Goal: Find specific page/section: Find specific page/section

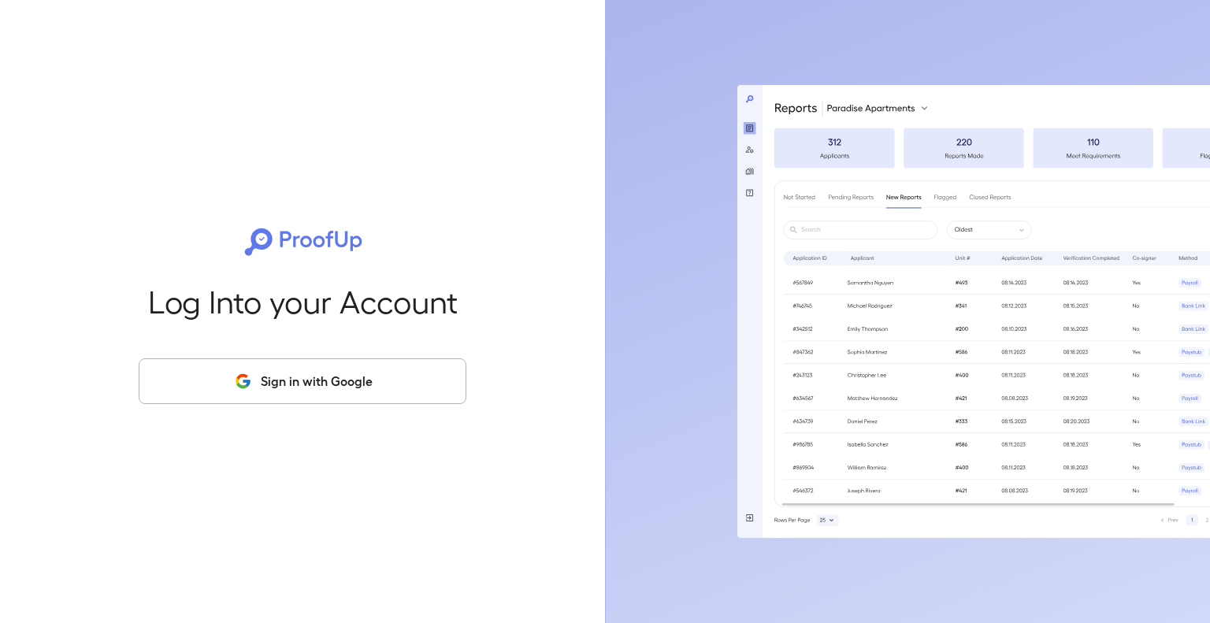
click at [376, 394] on button "Sign in with Google" at bounding box center [303, 381] width 328 height 46
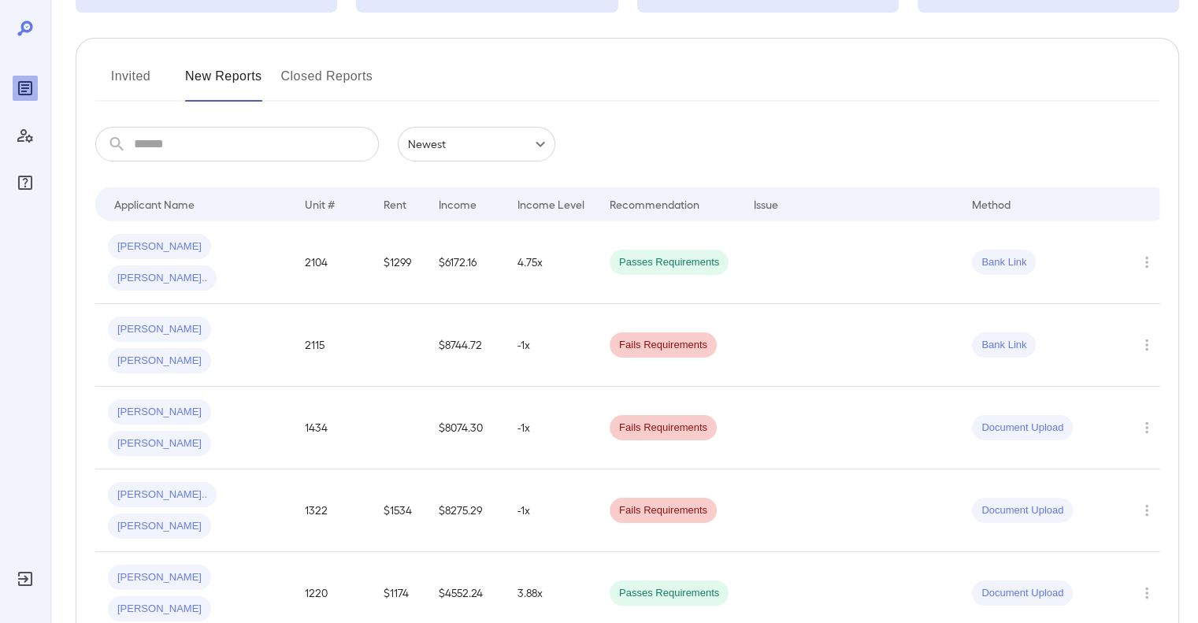
scroll to position [162, 0]
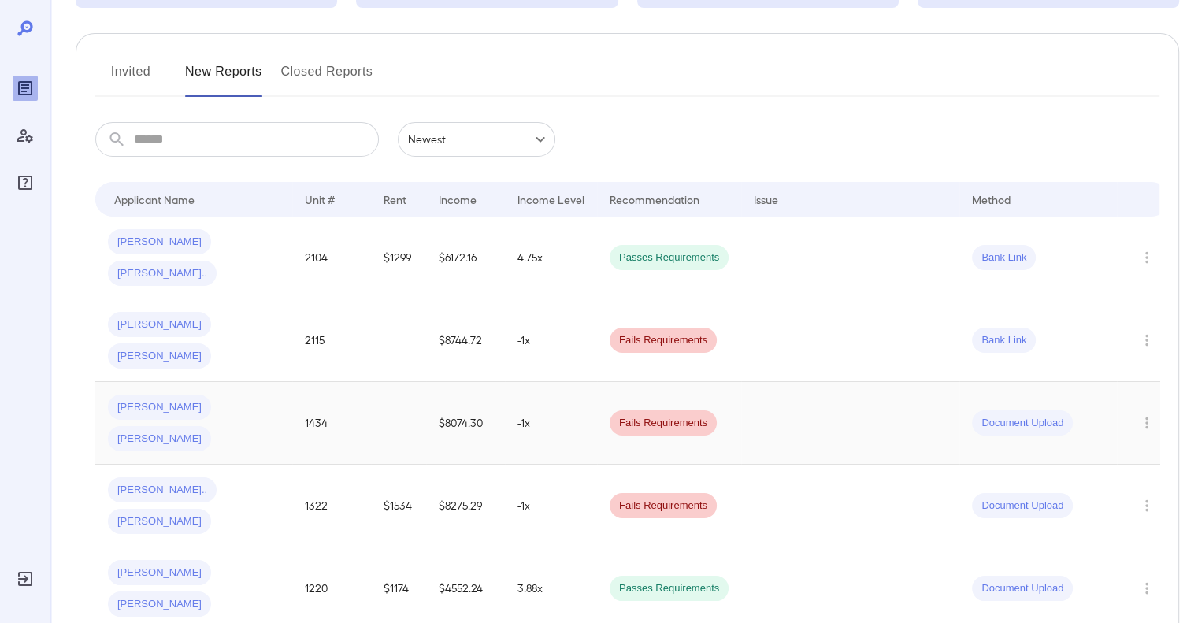
click at [986, 416] on span "Document Upload" at bounding box center [1022, 423] width 101 height 15
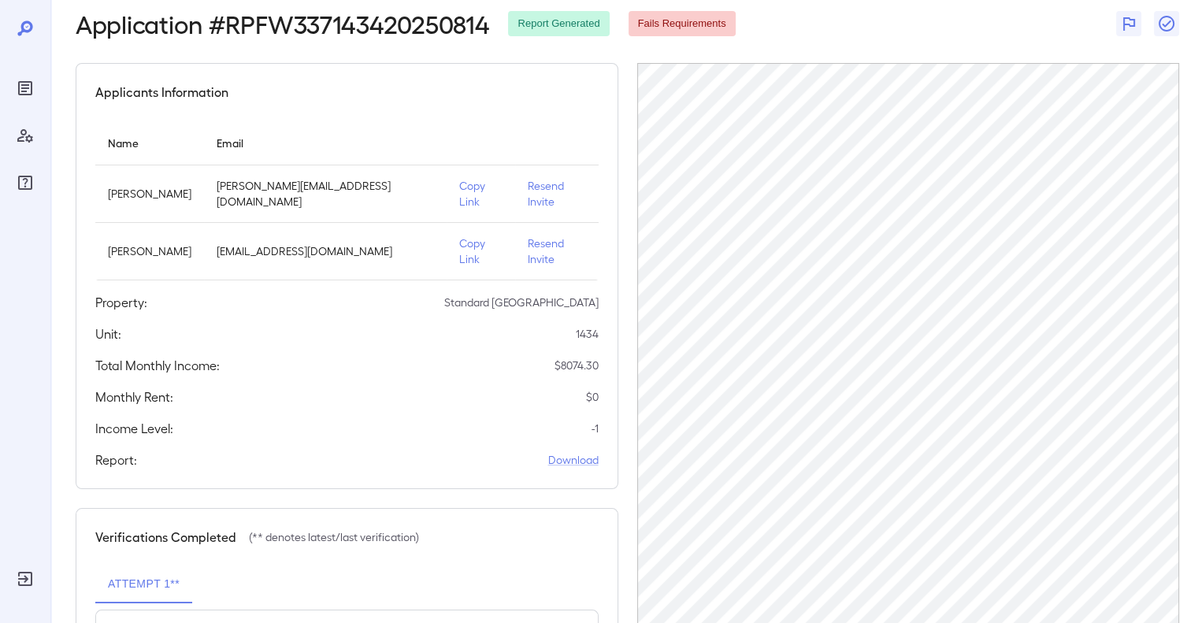
scroll to position [81, 0]
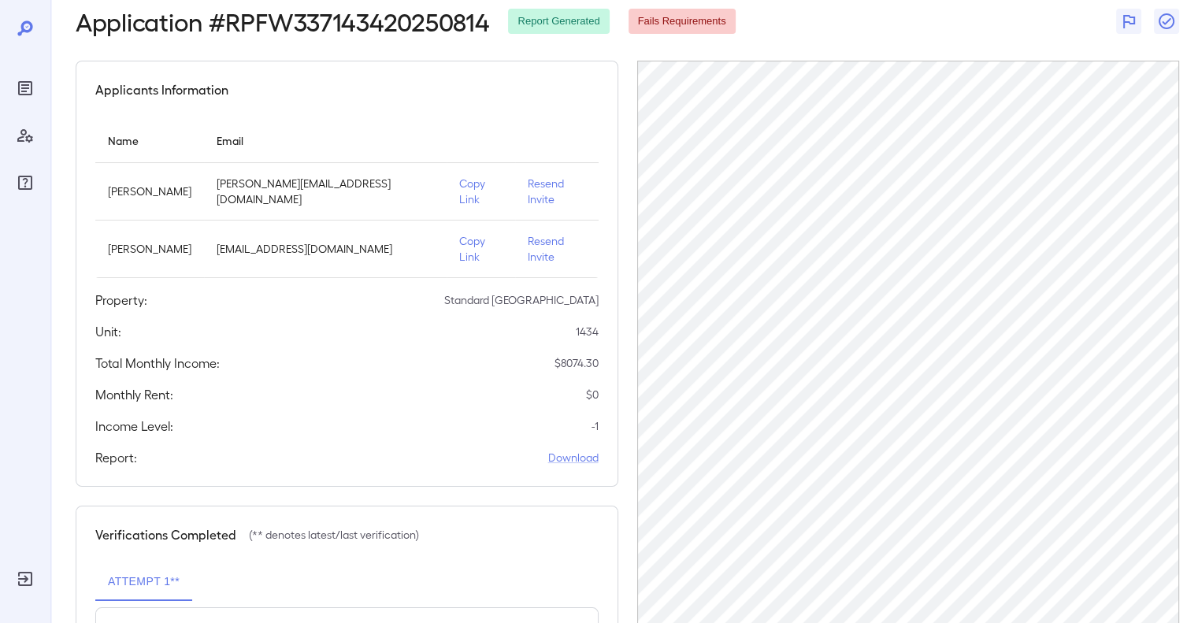
click at [679, 23] on span "Fails Requirements" at bounding box center [682, 21] width 107 height 15
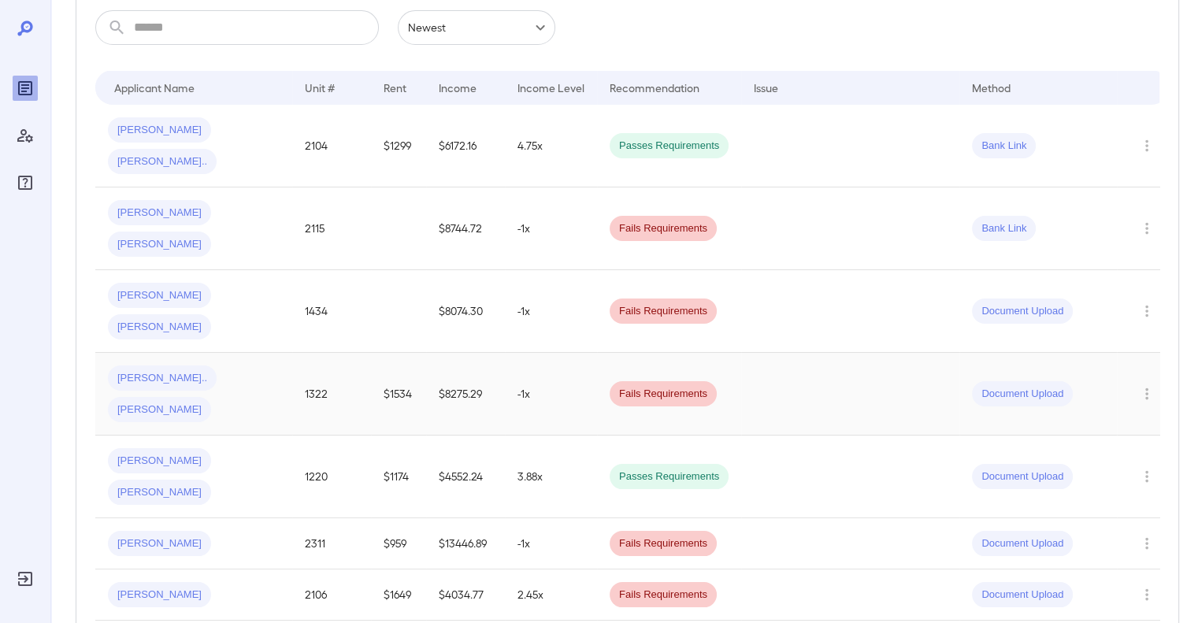
scroll to position [276, 0]
